Goal: Navigation & Orientation: Find specific page/section

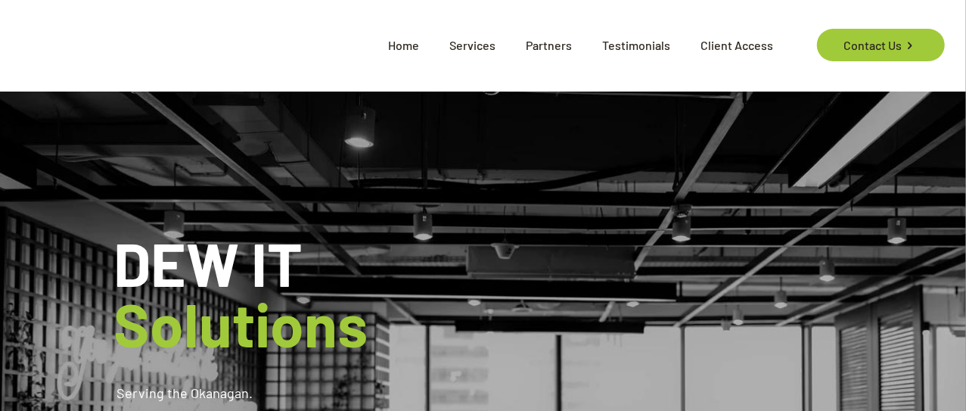
click at [559, 42] on span "Partners" at bounding box center [549, 45] width 76 height 45
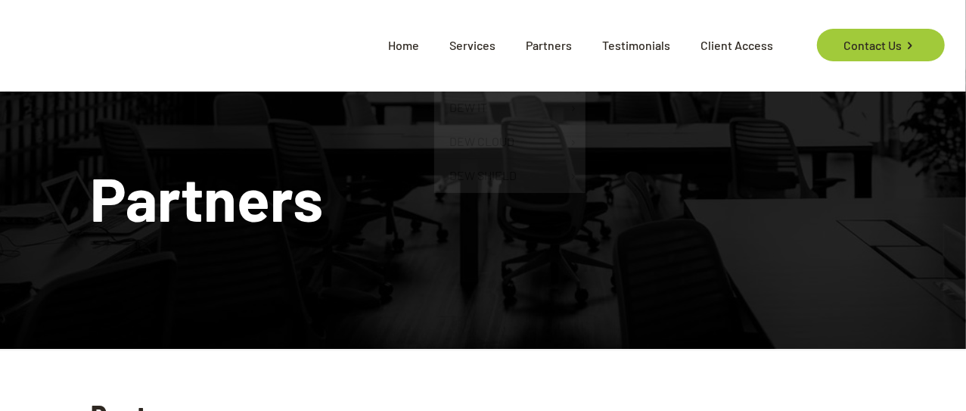
click at [411, 39] on span "Home" at bounding box center [403, 45] width 61 height 45
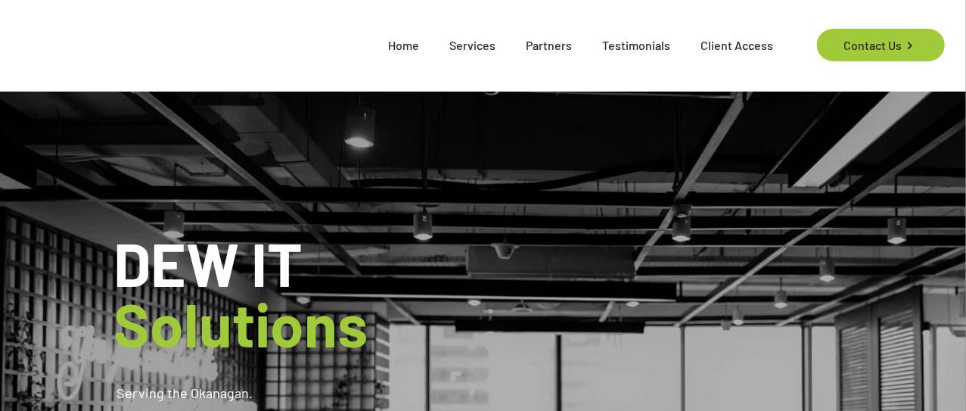
click at [652, 45] on span "Testimonials" at bounding box center [636, 45] width 98 height 45
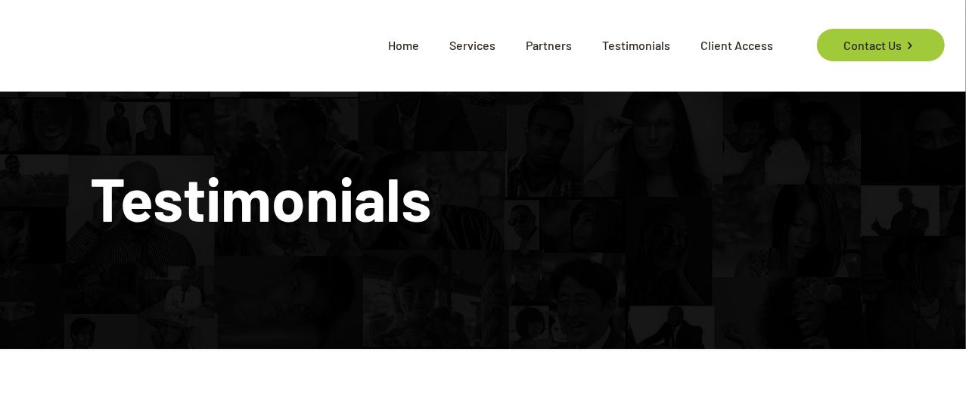
click at [402, 45] on span "Home" at bounding box center [403, 45] width 61 height 45
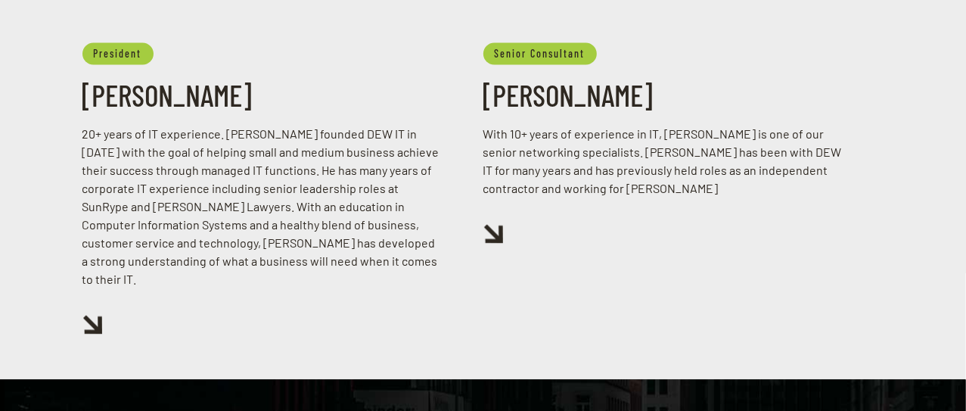
scroll to position [1676, 0]
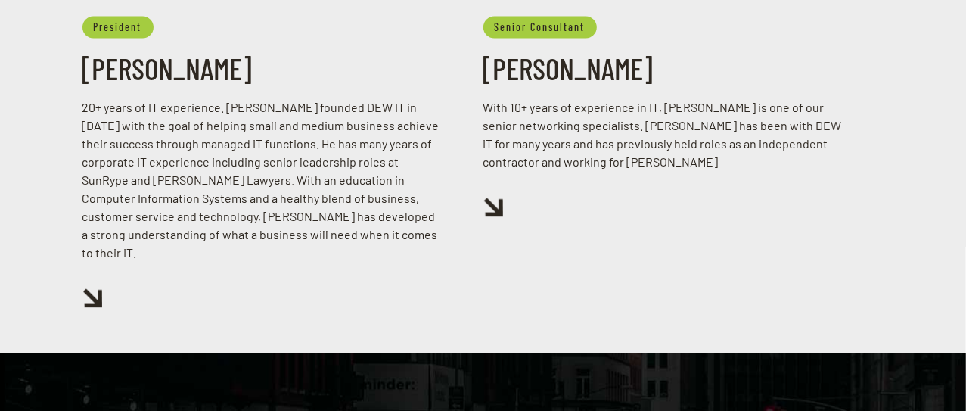
click at [498, 212] on img at bounding box center [493, 206] width 20 height 19
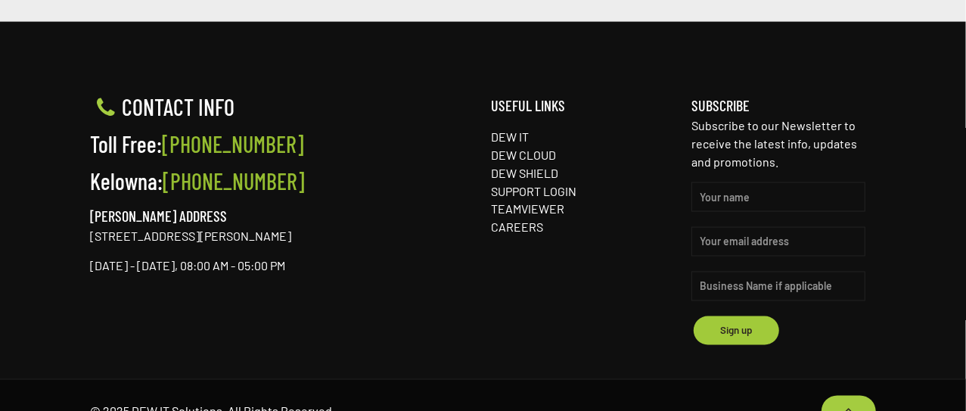
scroll to position [1413, 0]
